Goal: Navigation & Orientation: Go to known website

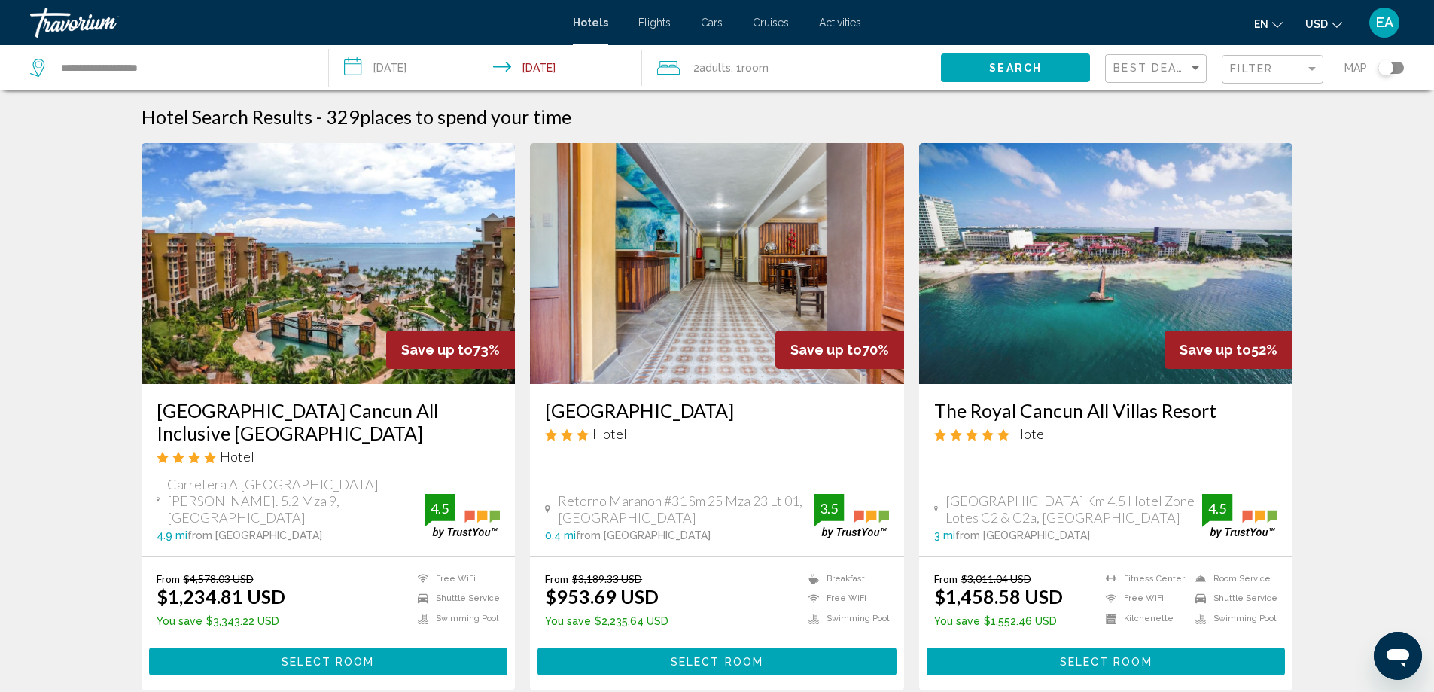
click at [105, 20] on div "Travorium" at bounding box center [105, 23] width 151 height 30
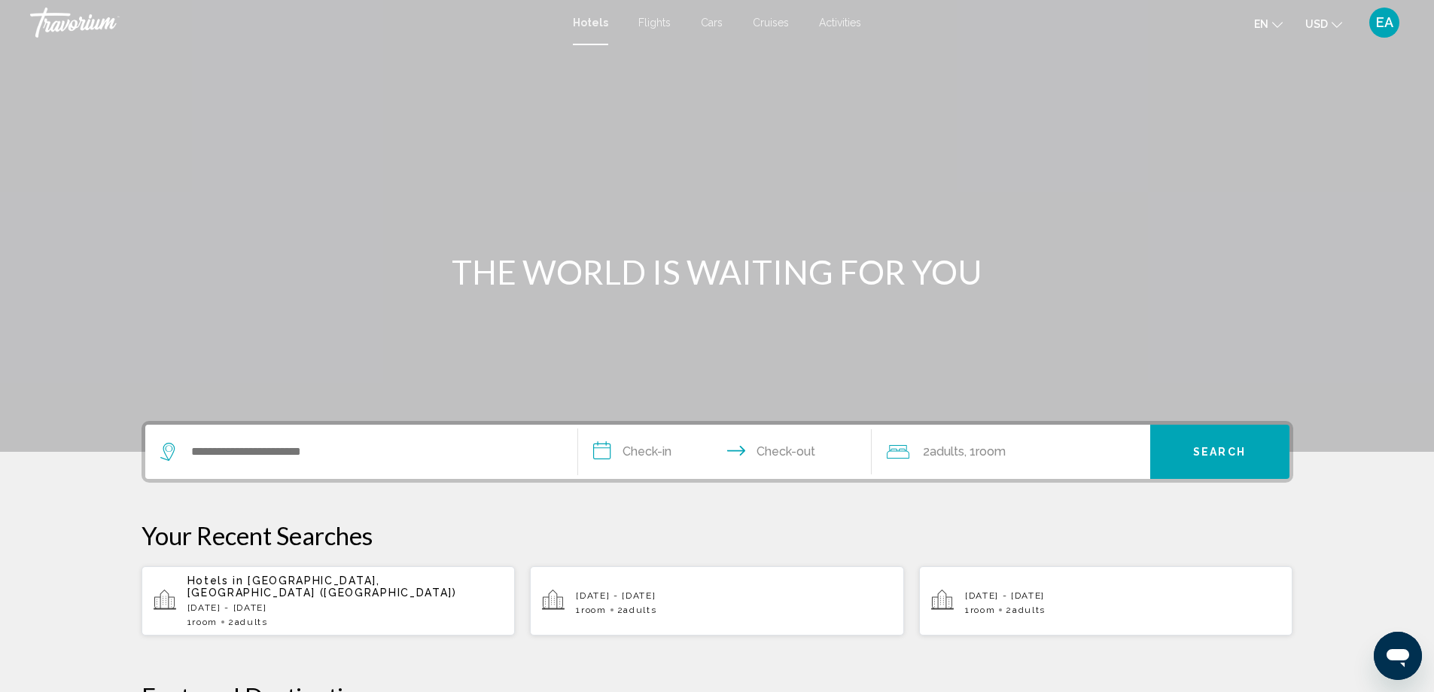
click at [1387, 21] on span "EA" at bounding box center [1384, 22] width 17 height 15
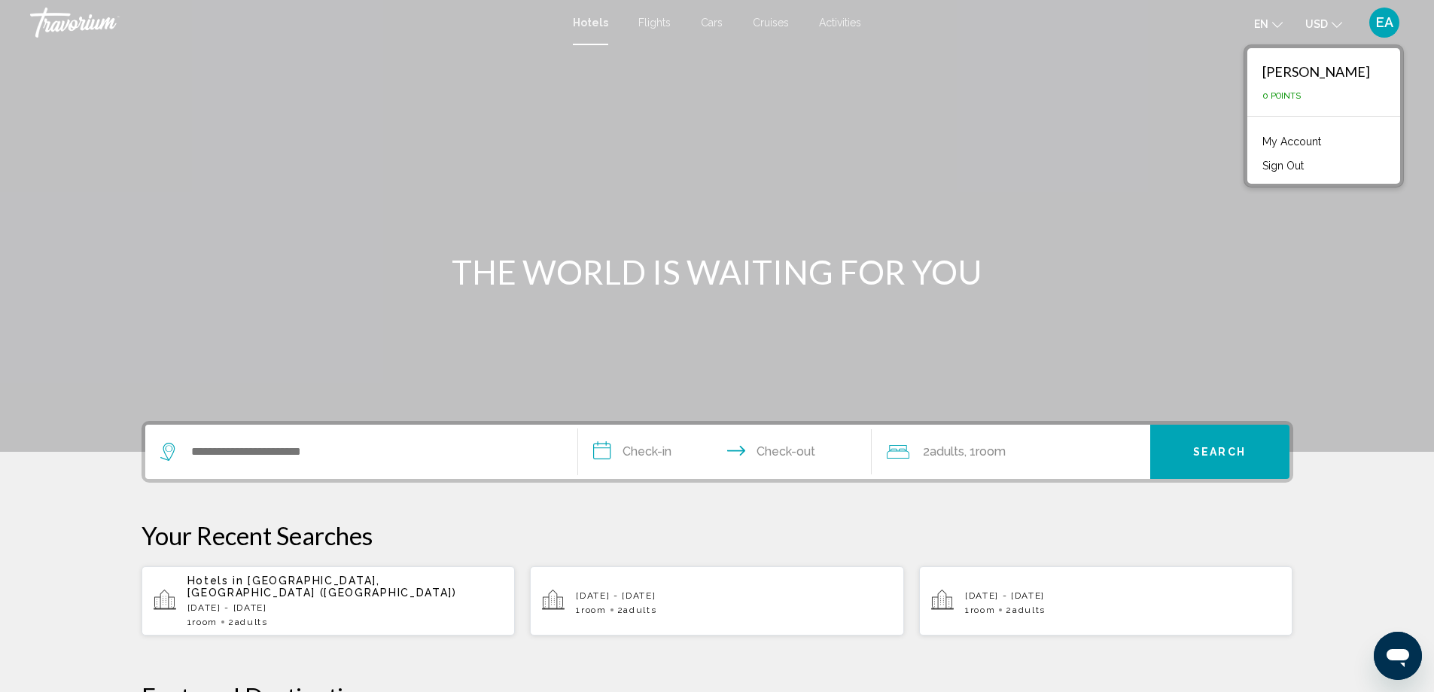
click at [1308, 166] on button "Sign Out" at bounding box center [1283, 166] width 56 height 20
